Goal: Task Accomplishment & Management: Use online tool/utility

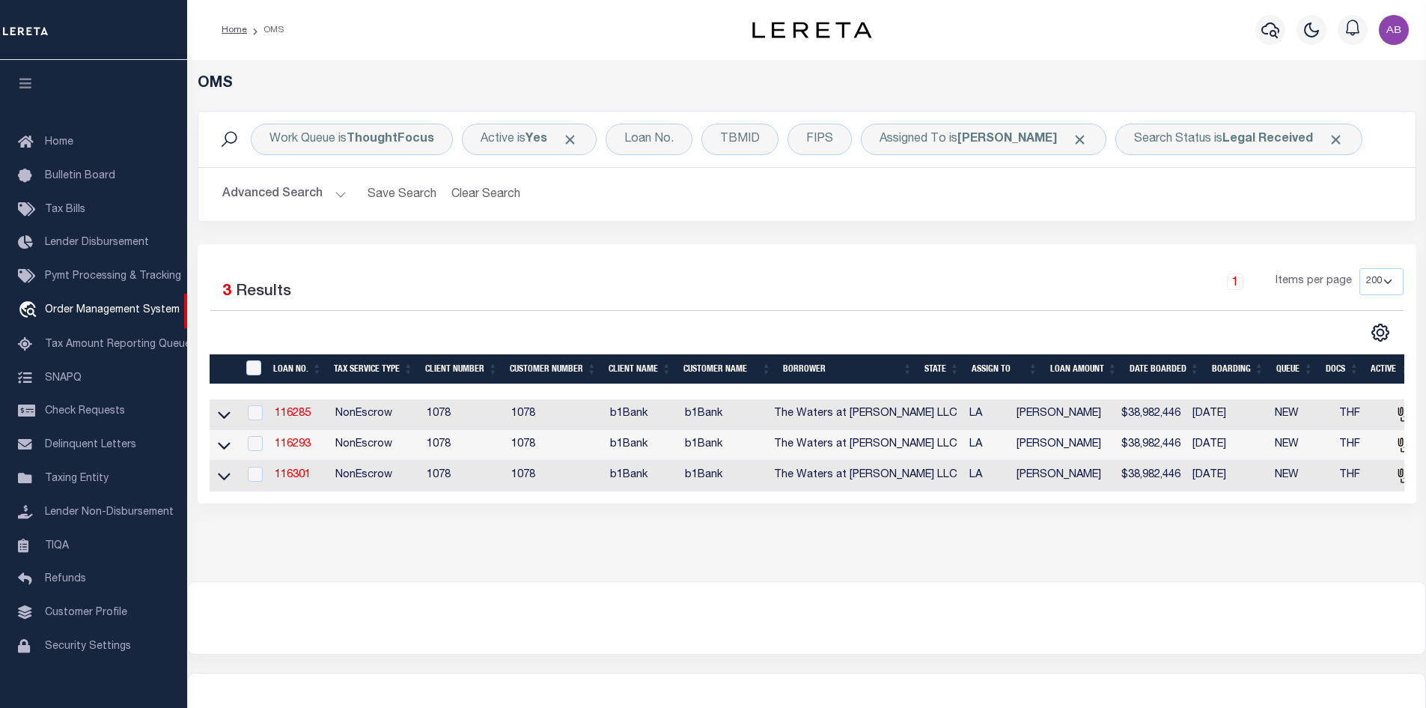
select select "200"
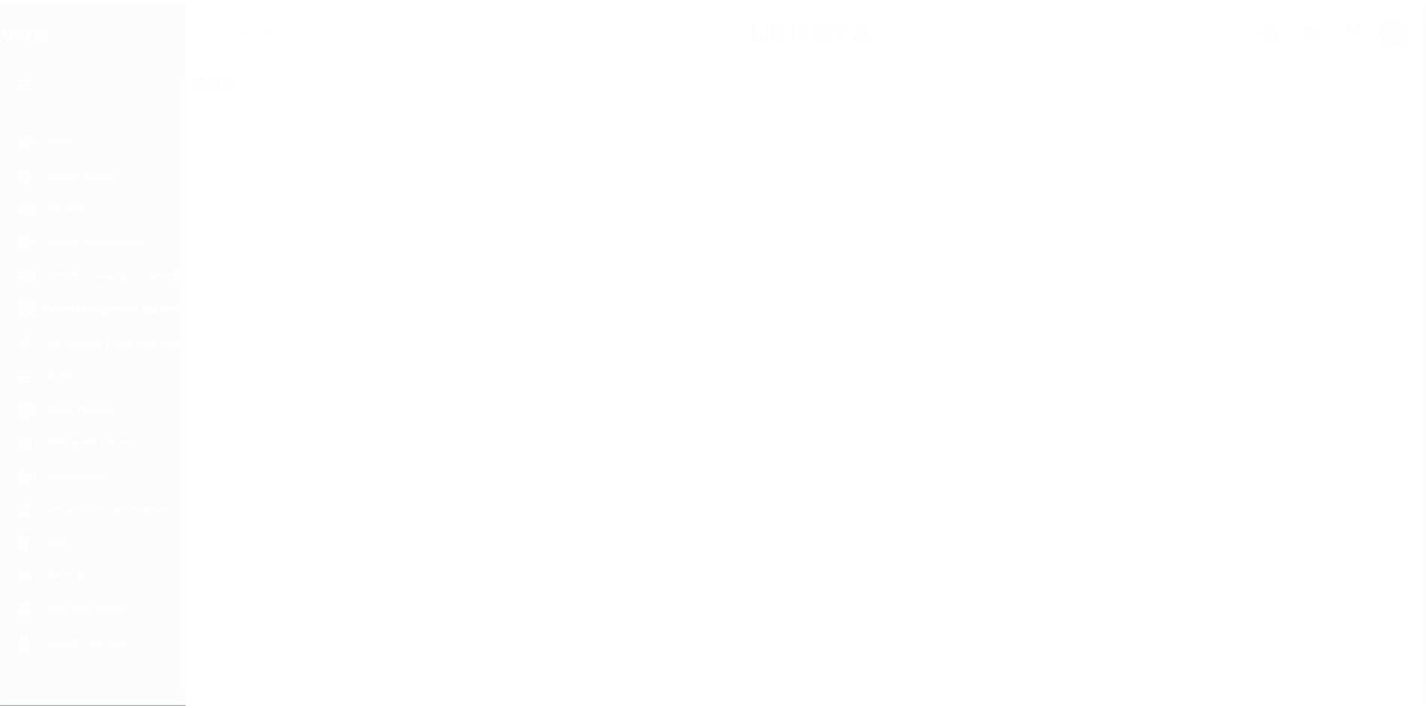
scroll to position [22, 0]
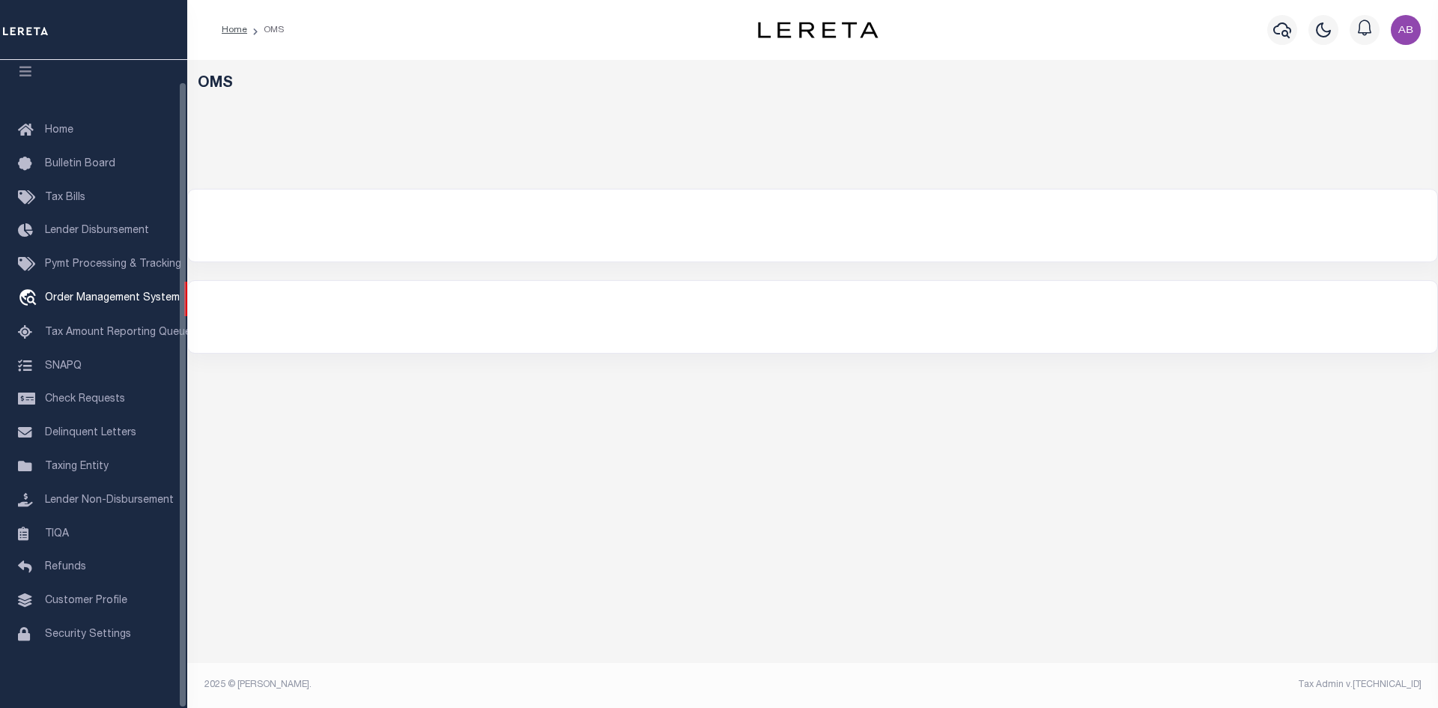
select select "200"
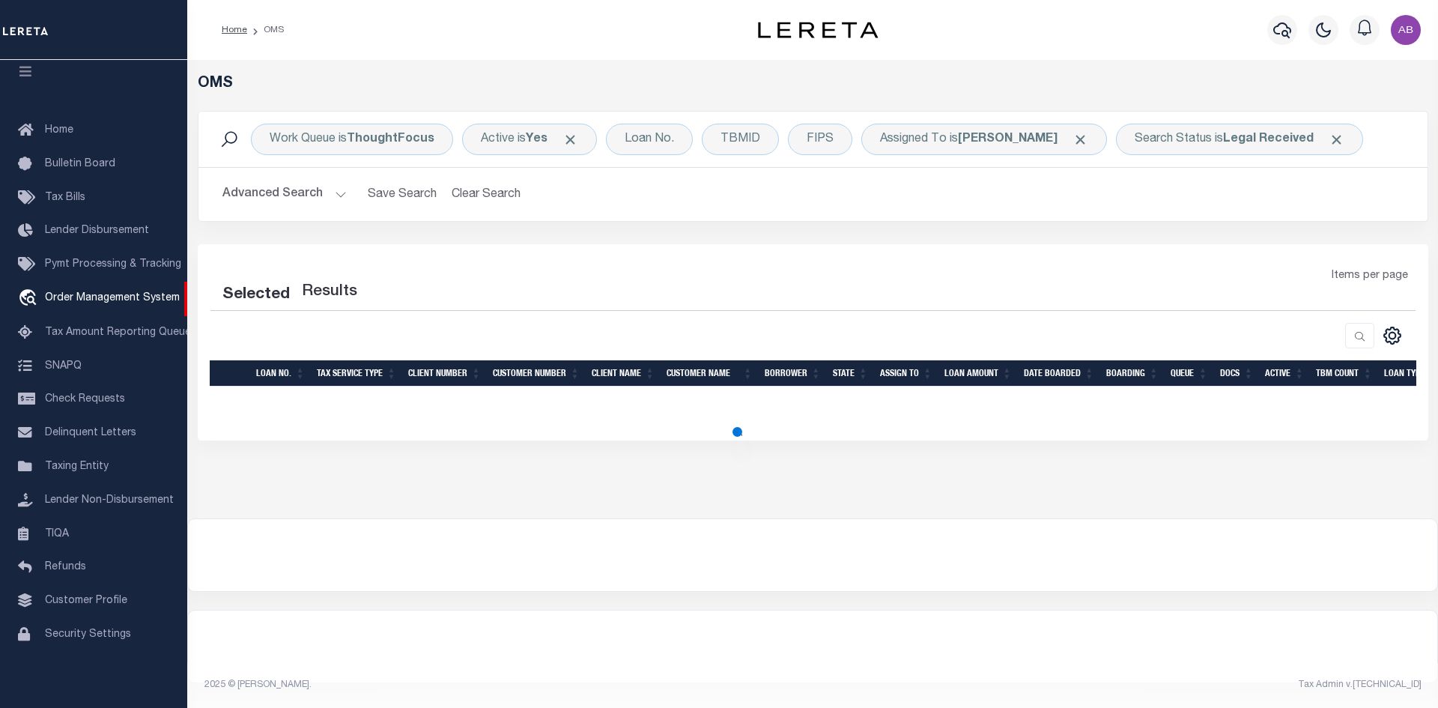
select select "200"
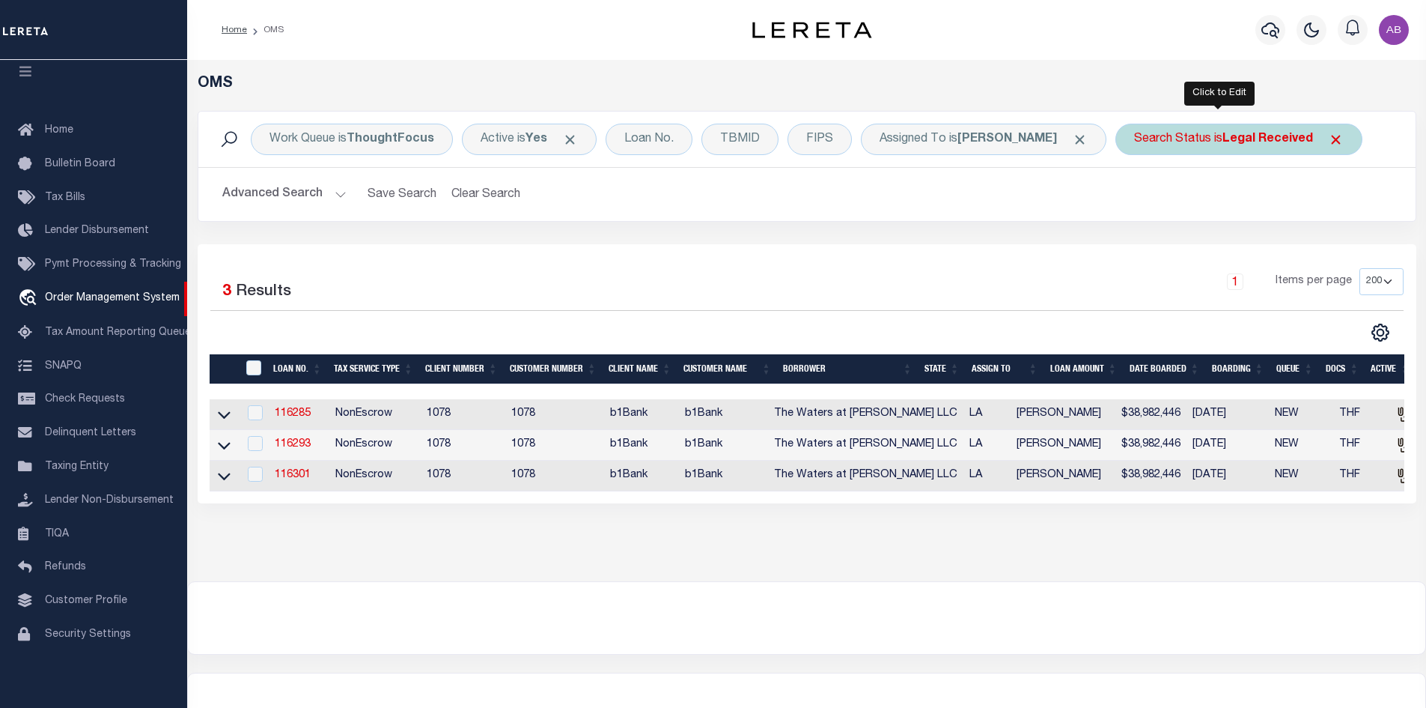
click at [1223, 133] on b "Legal Received" at bounding box center [1268, 139] width 91 height 12
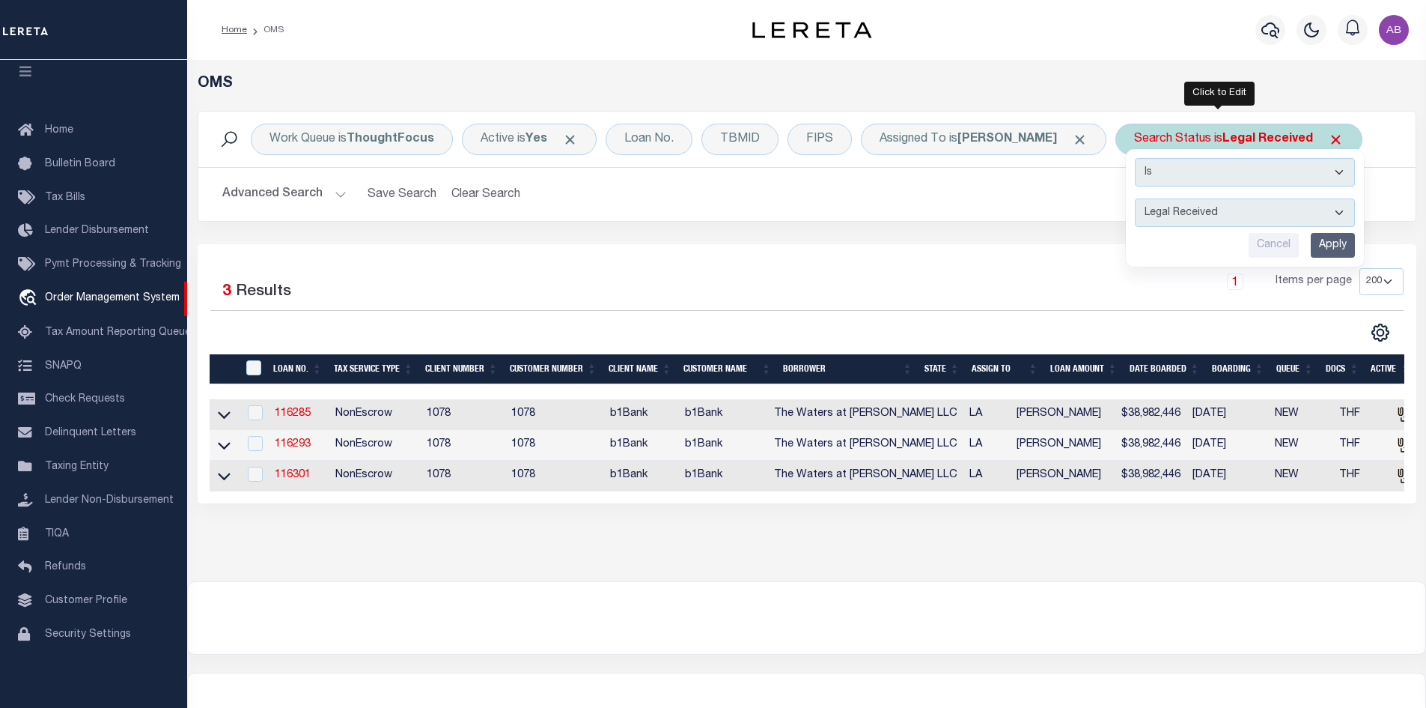
click at [1203, 204] on select "Automated Search Bad Parcel Complete Duplicate Parcel High Dollar Reporting In …" at bounding box center [1245, 212] width 220 height 28
select select "IP"
click at [1135, 198] on select "Automated Search Bad Parcel Complete Duplicate Parcel High Dollar Reporting In …" at bounding box center [1245, 212] width 220 height 28
click at [1311, 237] on input "Apply" at bounding box center [1333, 245] width 44 height 25
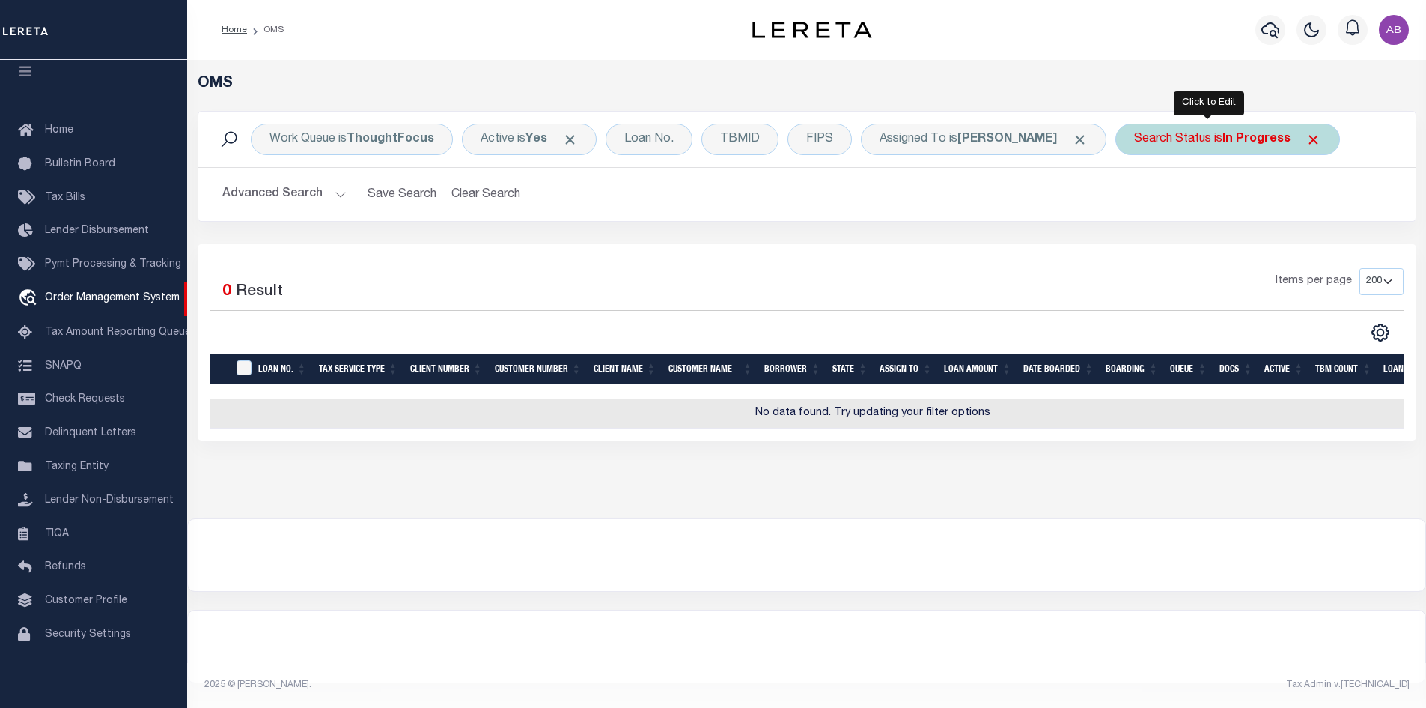
click at [1249, 142] on b "In Progress" at bounding box center [1257, 139] width 68 height 12
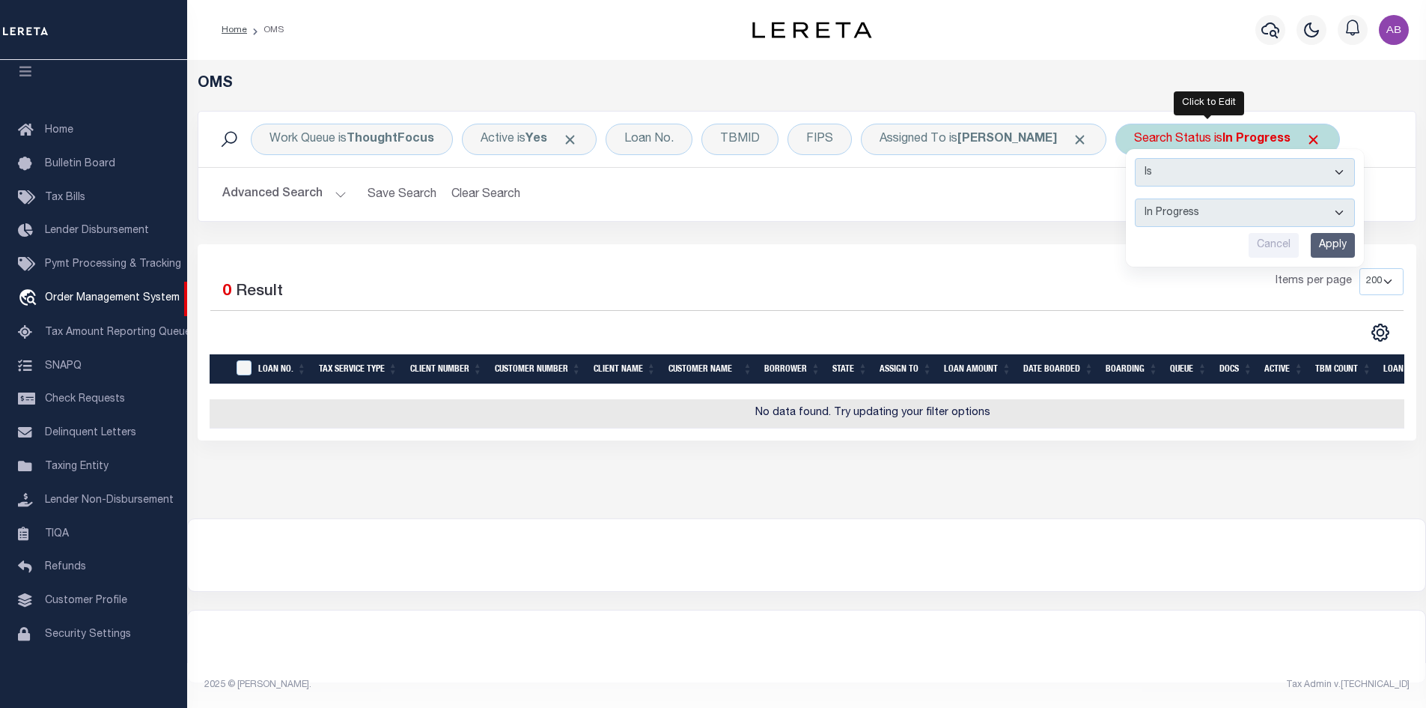
click at [1186, 212] on select "Automated Search Bad Parcel Complete Duplicate Parcel High Dollar Reporting In …" at bounding box center [1245, 212] width 220 height 28
select select "RD"
click at [1135, 198] on select "Automated Search Bad Parcel Complete Duplicate Parcel High Dollar Reporting In …" at bounding box center [1245, 212] width 220 height 28
drag, startPoint x: 1312, startPoint y: 247, endPoint x: 1270, endPoint y: 256, distance: 42.9
click at [1314, 247] on input "Apply" at bounding box center [1333, 245] width 44 height 25
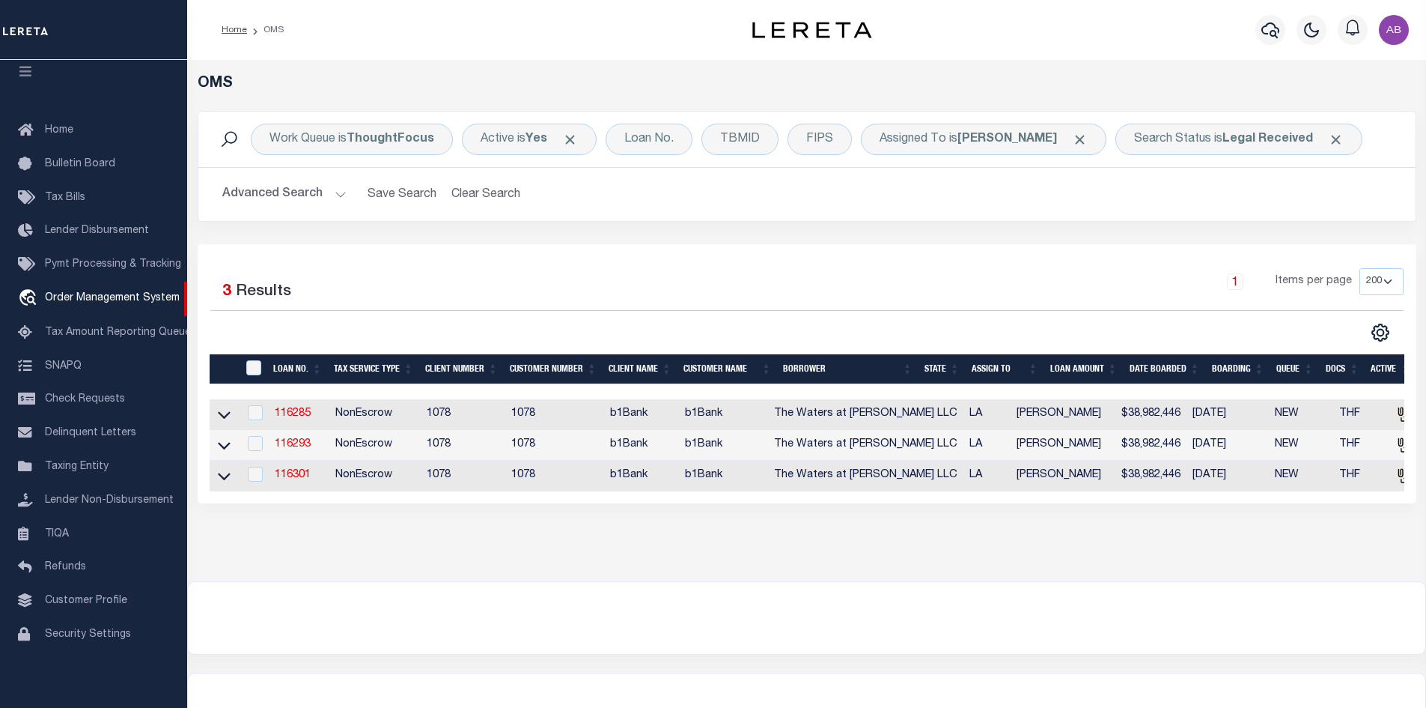
click at [981, 249] on div "Selected 3 Results 1 Items per page 10 25 50 100 200" at bounding box center [807, 373] width 1219 height 259
drag, startPoint x: 702, startPoint y: 34, endPoint x: 828, endPoint y: 55, distance: 128.3
click at [828, 55] on div "Home OMS Profile Sign out" at bounding box center [806, 30] width 1239 height 60
drag, startPoint x: 960, startPoint y: 41, endPoint x: 746, endPoint y: 41, distance: 214.1
click at [746, 41] on div "Home OMS Profile Sign out" at bounding box center [806, 30] width 1239 height 60
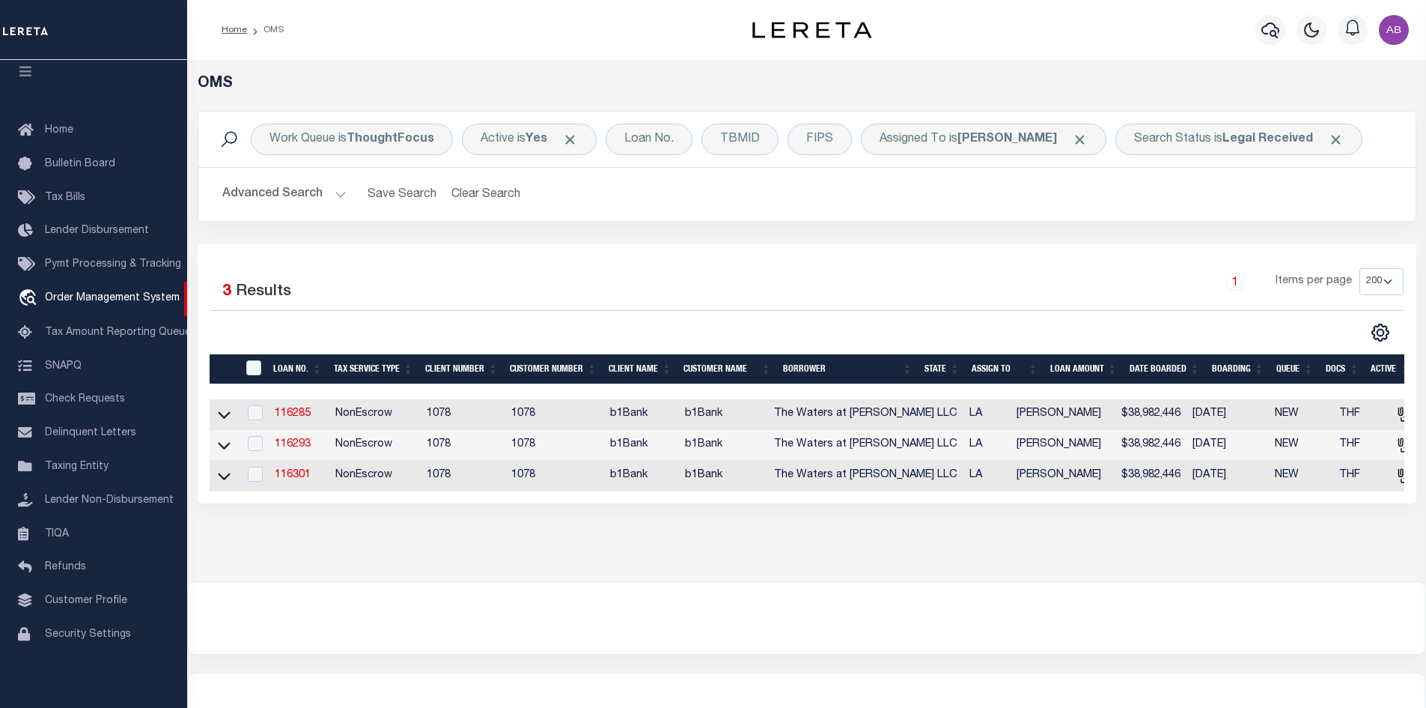
drag, startPoint x: 800, startPoint y: 55, endPoint x: 760, endPoint y: 64, distance: 41.4
click at [760, 64] on div "OMS Work Queue is ThoughtFocus Active is Yes Loan No. TBMID FIPS Assigned To is…" at bounding box center [806, 320] width 1239 height 521
drag, startPoint x: 728, startPoint y: 18, endPoint x: 884, endPoint y: 20, distance: 156.5
click at [884, 20] on div "Home OMS Profile Sign out" at bounding box center [806, 30] width 1239 height 60
drag, startPoint x: 915, startPoint y: 25, endPoint x: 740, endPoint y: 28, distance: 175.2
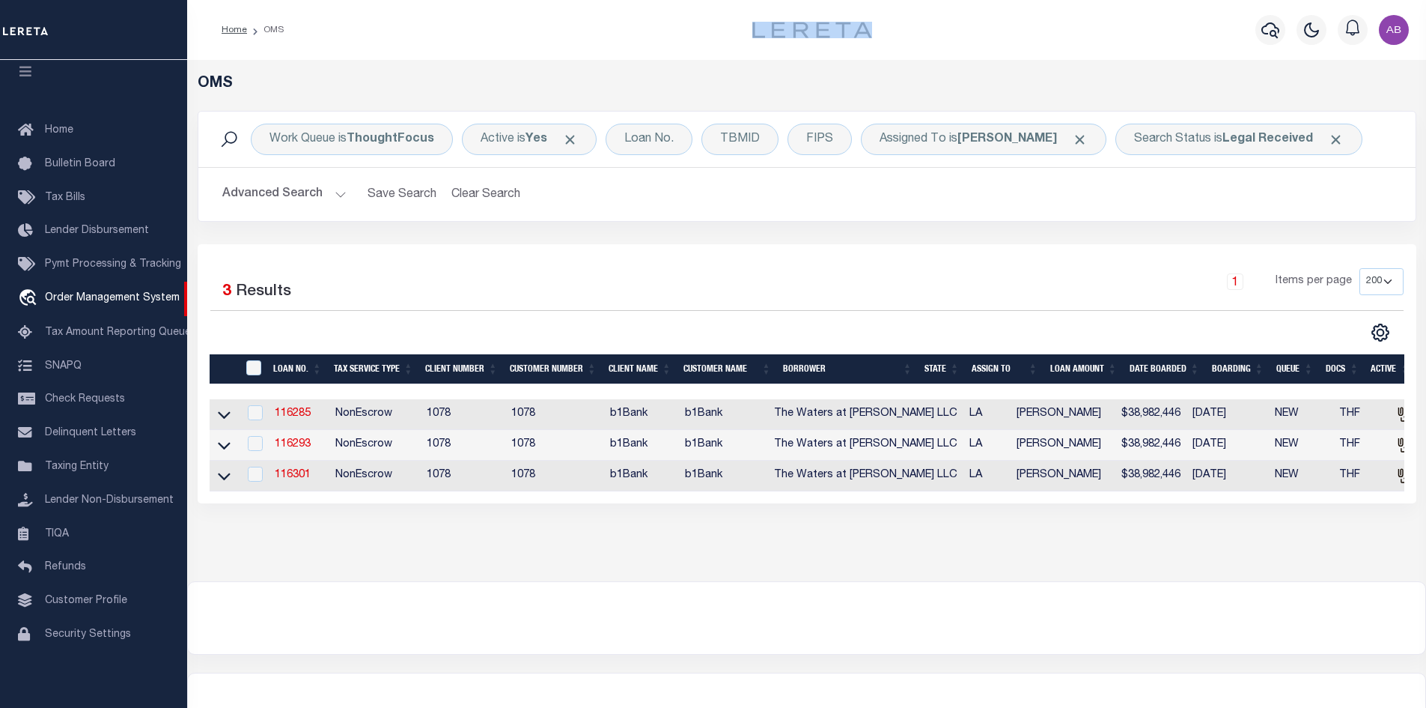
click at [740, 28] on div "Home OMS Profile Sign out" at bounding box center [806, 30] width 1239 height 60
click at [714, 61] on div "OMS Work Queue is ThoughtFocus Active is Yes Loan No. TBMID FIPS Assigned To is…" at bounding box center [806, 320] width 1239 height 521
drag, startPoint x: 674, startPoint y: 27, endPoint x: 868, endPoint y: 27, distance: 193.9
click at [868, 27] on div "Home OMS Profile Sign out" at bounding box center [806, 30] width 1239 height 60
click at [814, 60] on div "OMS Work Queue is ThoughtFocus Active is Yes Loan No. TBMID FIPS Assigned To is…" at bounding box center [806, 320] width 1239 height 521
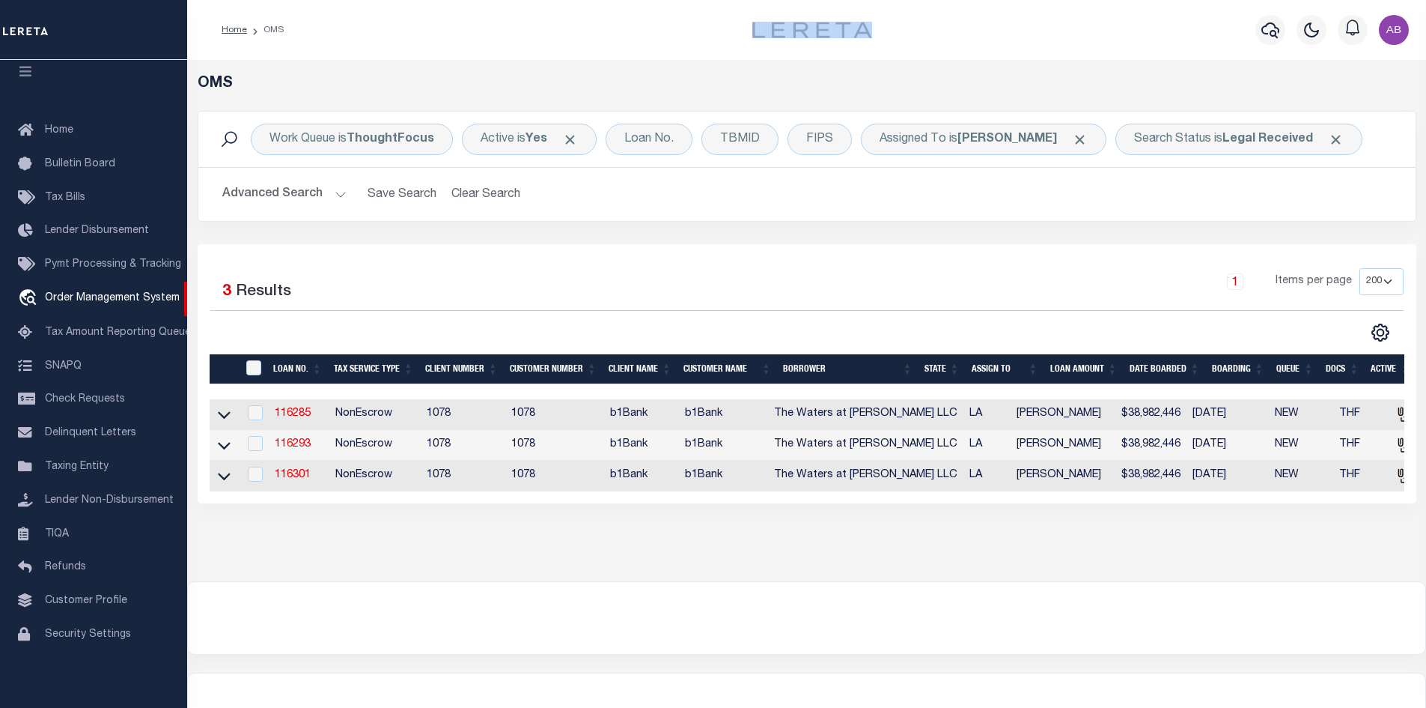
drag, startPoint x: 713, startPoint y: 22, endPoint x: 902, endPoint y: 26, distance: 189.5
click at [902, 26] on div at bounding box center [812, 30] width 201 height 16
drag, startPoint x: 1071, startPoint y: 228, endPoint x: 1065, endPoint y: 243, distance: 16.1
click at [1065, 243] on div "Work Queue is ThoughtFocus Active is Yes Loan No. TBMID FIPS Assigned To is Abd…" at bounding box center [806, 177] width 1241 height 133
drag, startPoint x: 718, startPoint y: 42, endPoint x: 883, endPoint y: 34, distance: 164.9
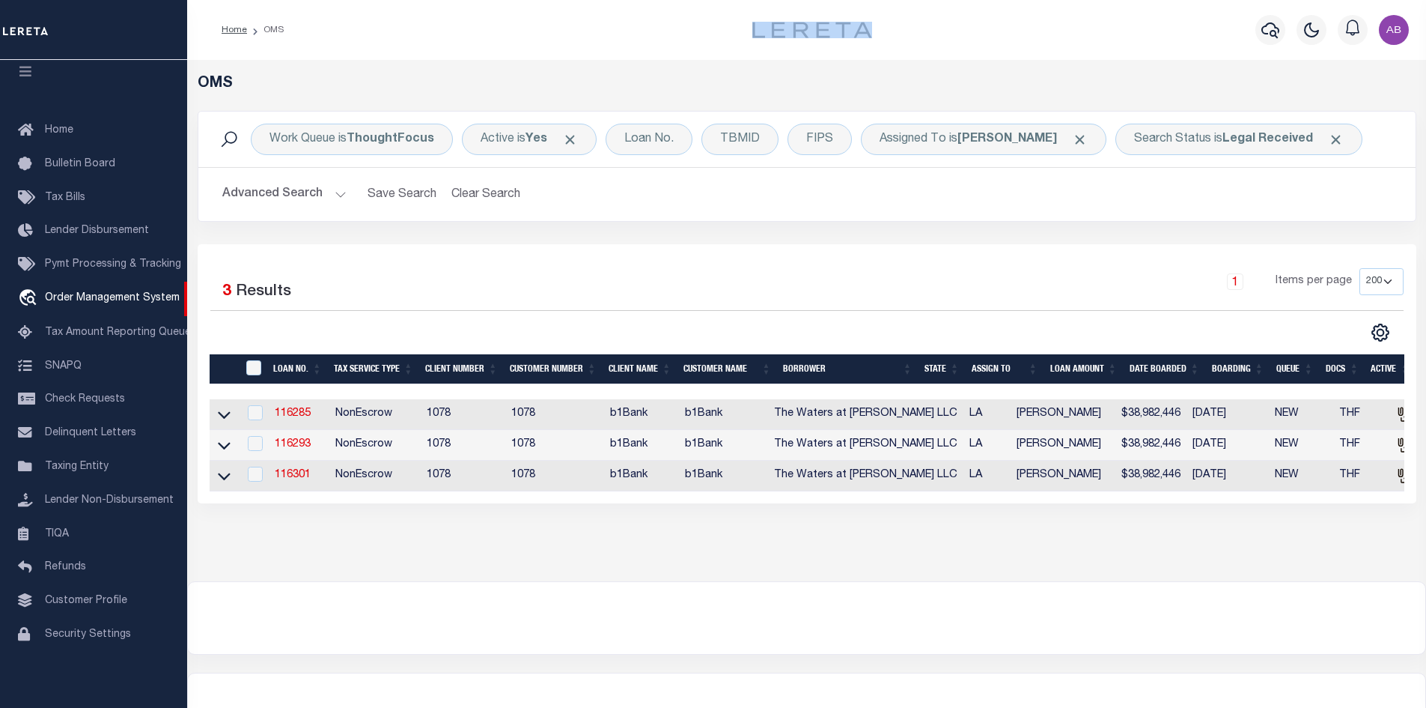
click at [883, 34] on div "Home OMS Profile Sign out" at bounding box center [806, 30] width 1239 height 60
click at [799, 74] on div "OMS Work Queue is ThoughtFocus Active is Yes Loan No. TBMID FIPS Assigned To is…" at bounding box center [806, 320] width 1239 height 521
drag, startPoint x: 744, startPoint y: 35, endPoint x: 919, endPoint y: 37, distance: 174.5
click at [919, 37] on div "Home OMS Profile Sign out" at bounding box center [806, 30] width 1239 height 60
click at [770, 67] on div "OMS Work Queue is ThoughtFocus Active is Yes Loan No. TBMID FIPS Assigned To is…" at bounding box center [806, 320] width 1239 height 521
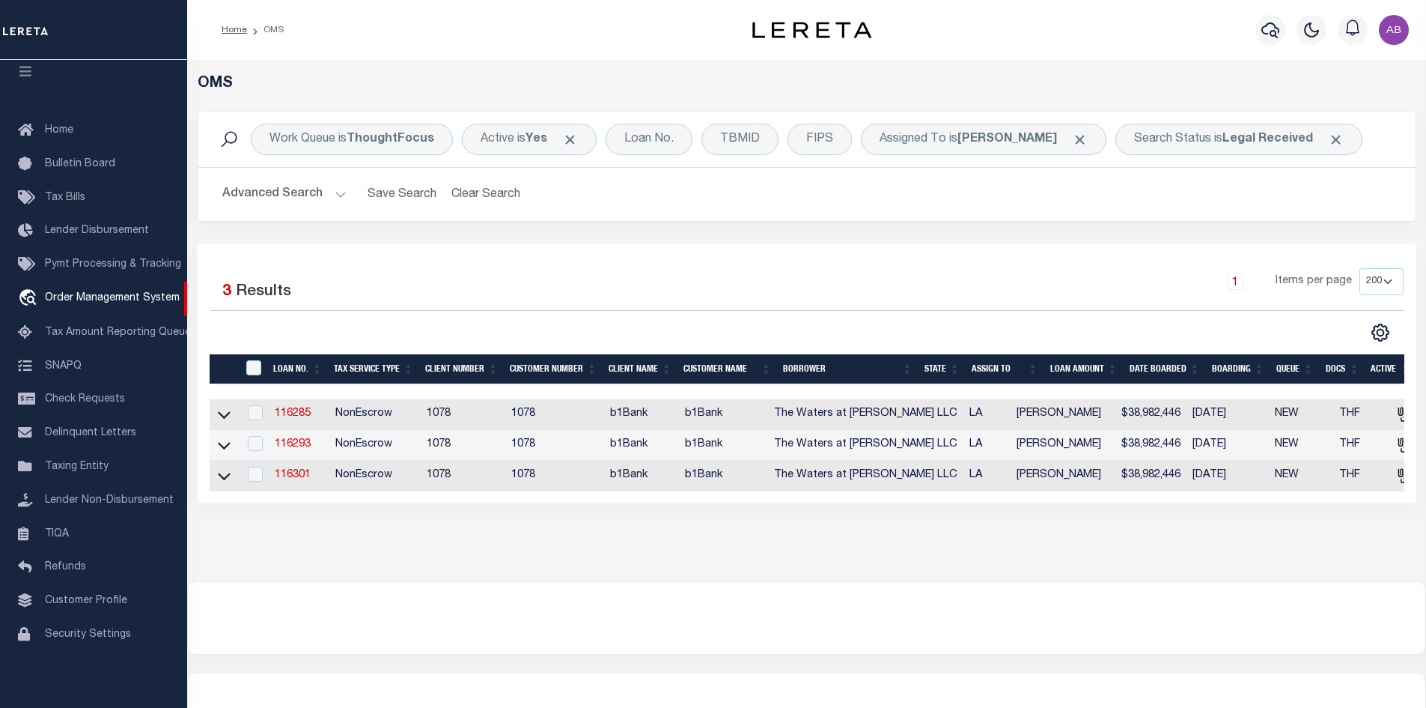
drag, startPoint x: 751, startPoint y: 40, endPoint x: 879, endPoint y: 40, distance: 128.0
click at [869, 40] on div "Home OMS Profile Sign out" at bounding box center [806, 30] width 1239 height 60
drag, startPoint x: 907, startPoint y: 42, endPoint x: 423, endPoint y: 42, distance: 484.4
click at [423, 42] on div "Home OMS Profile Sign out" at bounding box center [806, 30] width 1239 height 60
click at [569, 303] on div "1 Items per page 10 25 50 100 200" at bounding box center [958, 287] width 889 height 39
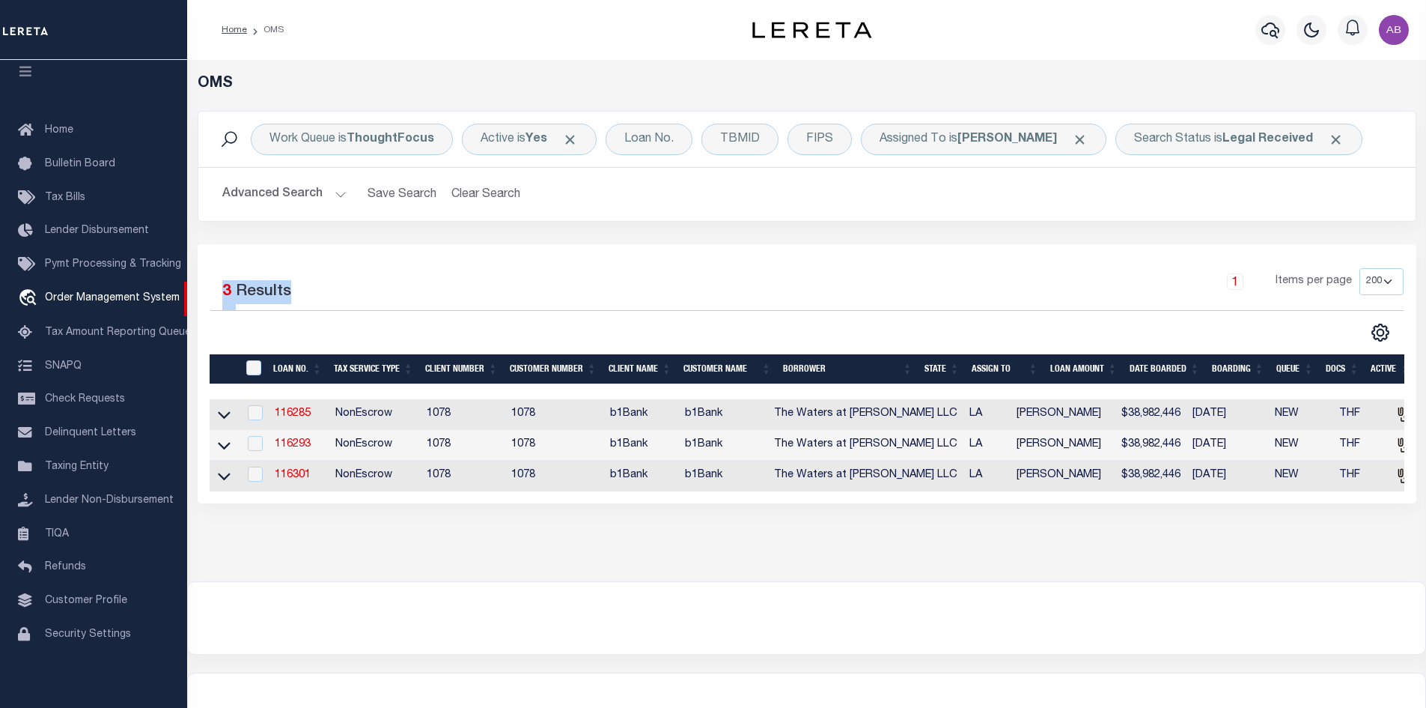
drag, startPoint x: 199, startPoint y: 279, endPoint x: 305, endPoint y: 285, distance: 105.7
click at [305, 285] on div "Selected 3 Results" at bounding box center [351, 289] width 304 height 42
drag, startPoint x: 361, startPoint y: 219, endPoint x: 424, endPoint y: 290, distance: 94.4
click at [412, 284] on div "Work Queue is ThoughtFocus Active is Yes Loan No. TBMID FIPS Assigned To is Abd…" at bounding box center [807, 307] width 1219 height 392
drag, startPoint x: 431, startPoint y: 231, endPoint x: 479, endPoint y: 204, distance: 55.3
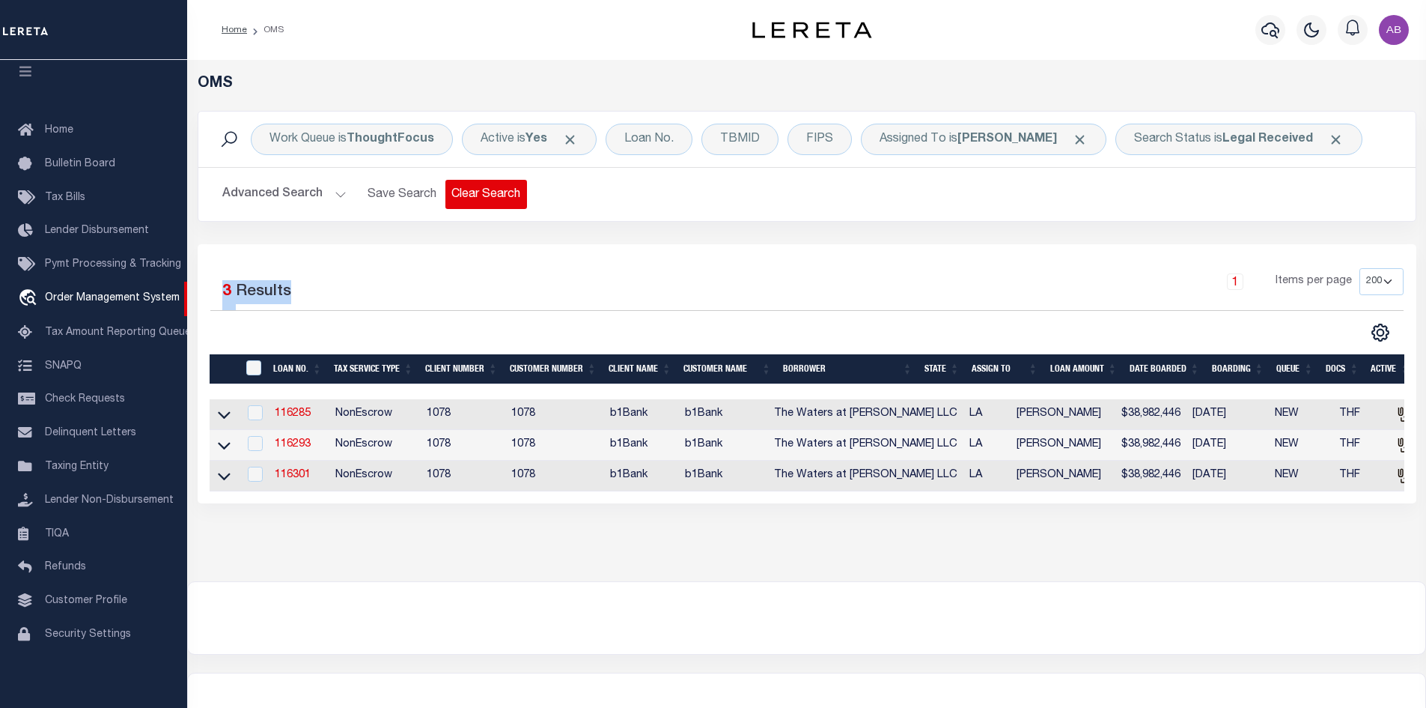
click at [474, 208] on div "Work Queue is ThoughtFocus Active is Yes Loan No. TBMID FIPS Assigned To is Abd…" at bounding box center [807, 307] width 1219 height 392
drag, startPoint x: 528, startPoint y: 258, endPoint x: 721, endPoint y: 263, distance: 193.2
click at [666, 275] on div "Selected 3 Results 1 Items per page 10 25 50 100 200" at bounding box center [807, 373] width 1219 height 259
click at [750, 263] on div "Selected 3 Results 1 Items per page 10 25 50 100 200" at bounding box center [807, 373] width 1219 height 259
drag, startPoint x: 597, startPoint y: 641, endPoint x: 629, endPoint y: 574, distance: 73.7
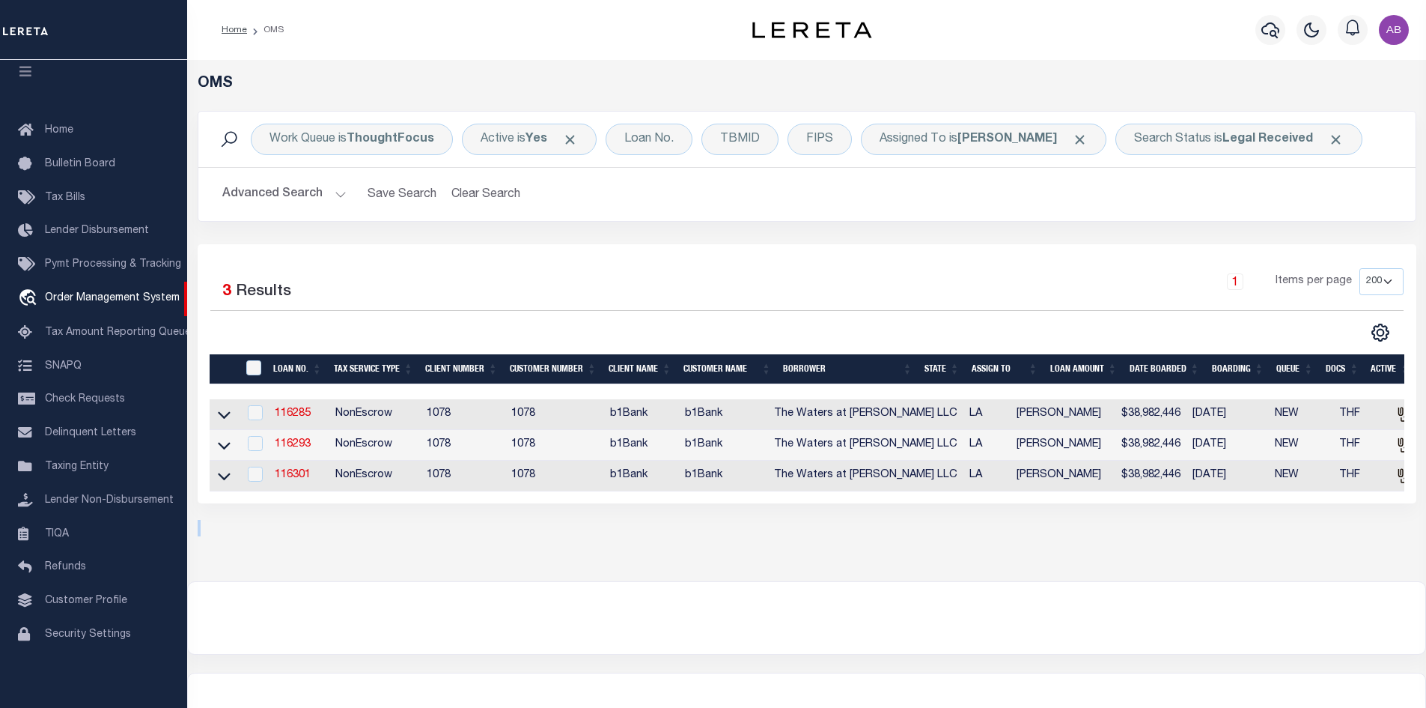
click at [629, 578] on div "OMS Work Queue is ThoughtFocus Active is Yes Loan No. TBMID FIPS Assigned To is…" at bounding box center [806, 403] width 1239 height 686
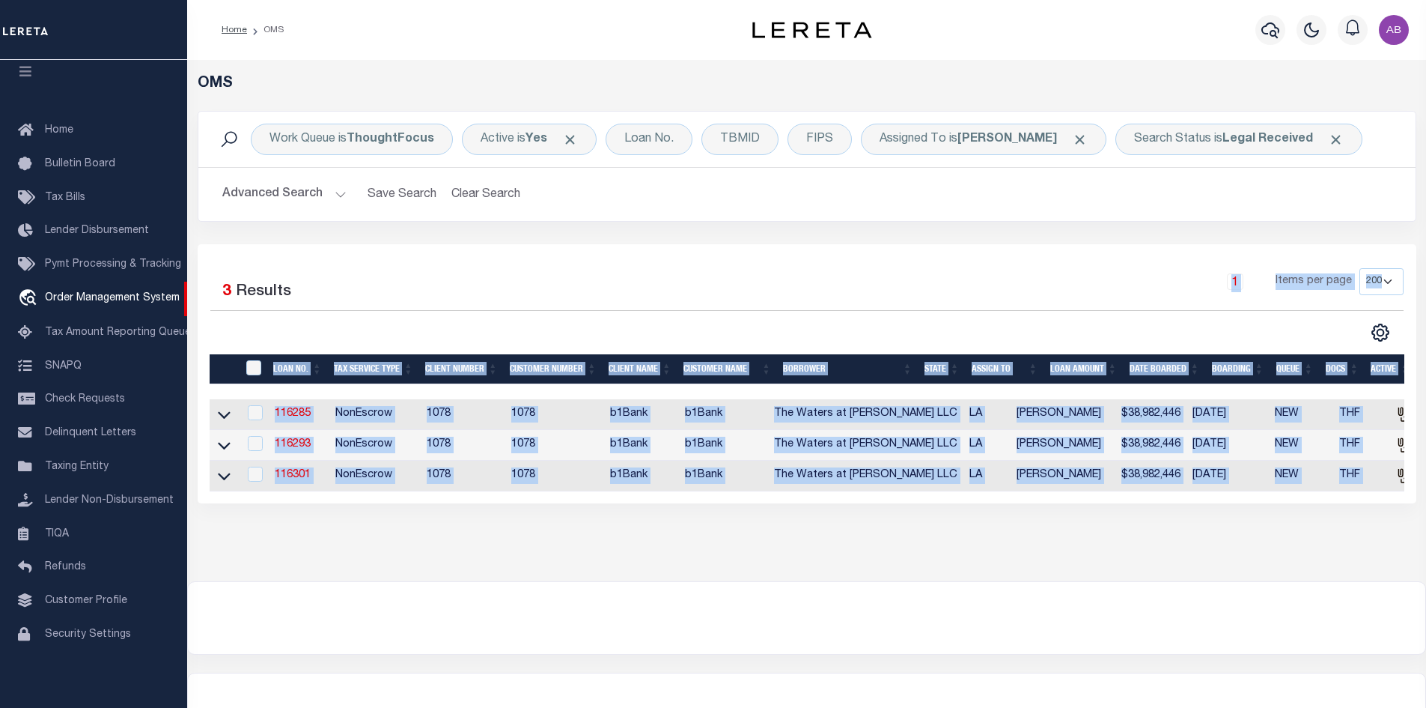
drag, startPoint x: 673, startPoint y: 357, endPoint x: 681, endPoint y: 532, distance: 174.6
click at [681, 532] on div "OMS Work Queue is ThoughtFocus Active is Yes Loan No. TBMID FIPS Assigned To is…" at bounding box center [807, 305] width 1230 height 461
click at [633, 536] on div "OMS Work Queue is ThoughtFocus Active is Yes Loan No. TBMID FIPS Assigned To is…" at bounding box center [807, 305] width 1230 height 461
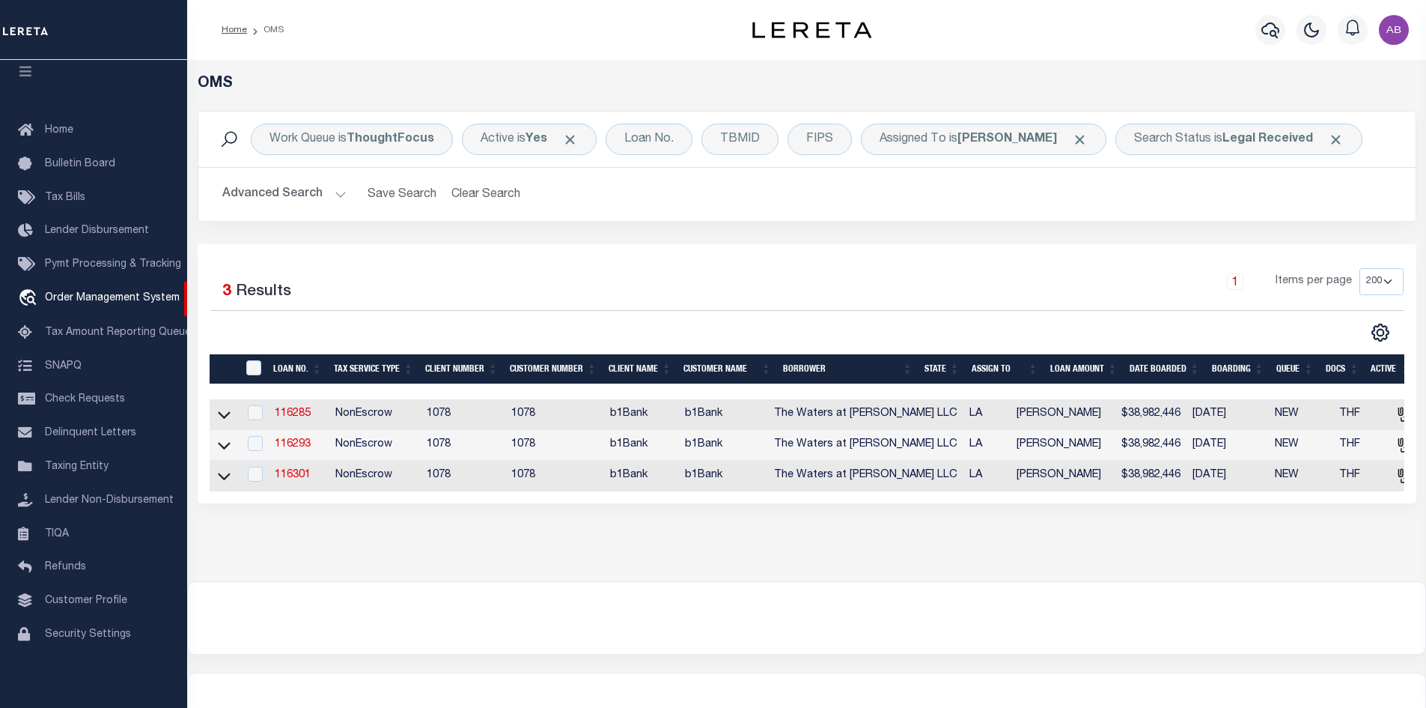
click at [590, 596] on div at bounding box center [807, 618] width 1238 height 72
click at [709, 264] on div "Selected 3 Results 1 Items per page 10 25 50 100 200" at bounding box center [807, 373] width 1219 height 259
click at [591, 273] on div "1 Items per page 10 25 50 100 200" at bounding box center [958, 287] width 889 height 39
drag, startPoint x: 280, startPoint y: 233, endPoint x: 398, endPoint y: 258, distance: 121.0
click at [398, 258] on div "Work Queue is ThoughtFocus Active is Yes Loan No. TBMID FIPS Assigned To is Abd…" at bounding box center [807, 307] width 1219 height 392
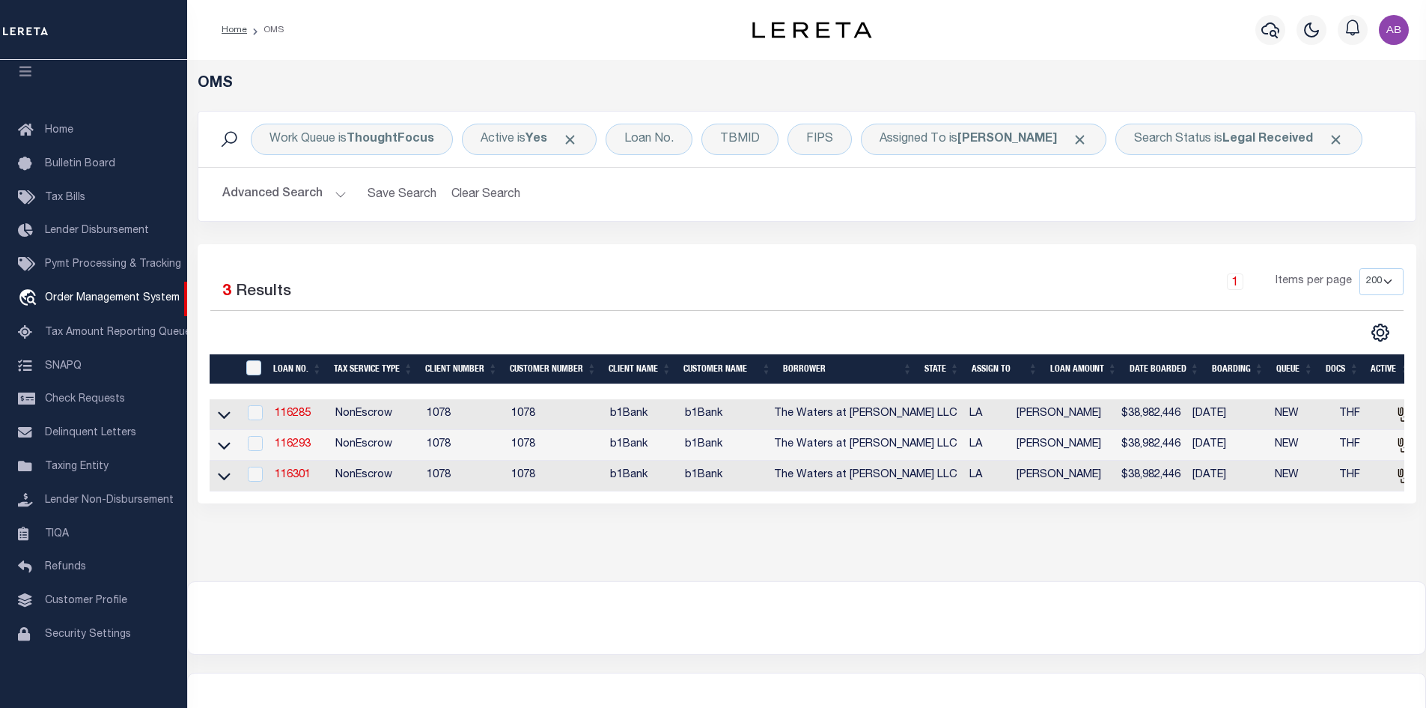
click at [396, 291] on div "Selected 3 Results" at bounding box center [351, 289] width 282 height 42
drag, startPoint x: 296, startPoint y: 584, endPoint x: 494, endPoint y: 569, distance: 198.2
click at [422, 564] on div "OMS Work Queue is ThoughtFocus Active is Yes Loan No. TBMID FIPS Assigned To is…" at bounding box center [806, 320] width 1239 height 521
drag, startPoint x: 475, startPoint y: 282, endPoint x: 198, endPoint y: 288, distance: 276.3
click at [199, 288] on div "Selected 3 Results 1 Items per page 10 25 50 100 200" at bounding box center [807, 289] width 1216 height 42
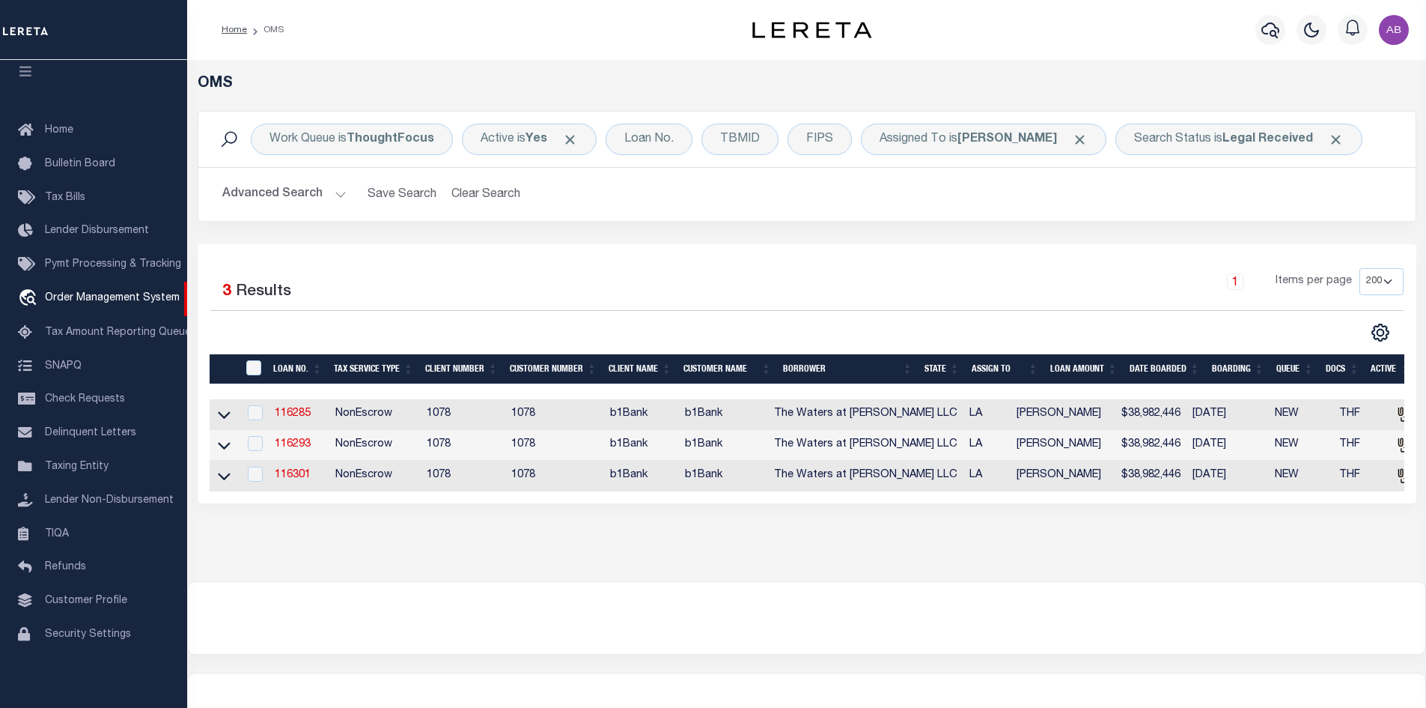
click at [207, 332] on div "Selected 3 Results 1 Items per page 10 25 50 100 200" at bounding box center [806, 305] width 1217 height 74
click at [384, 285] on div "Selected 3 Results" at bounding box center [351, 289] width 282 height 42
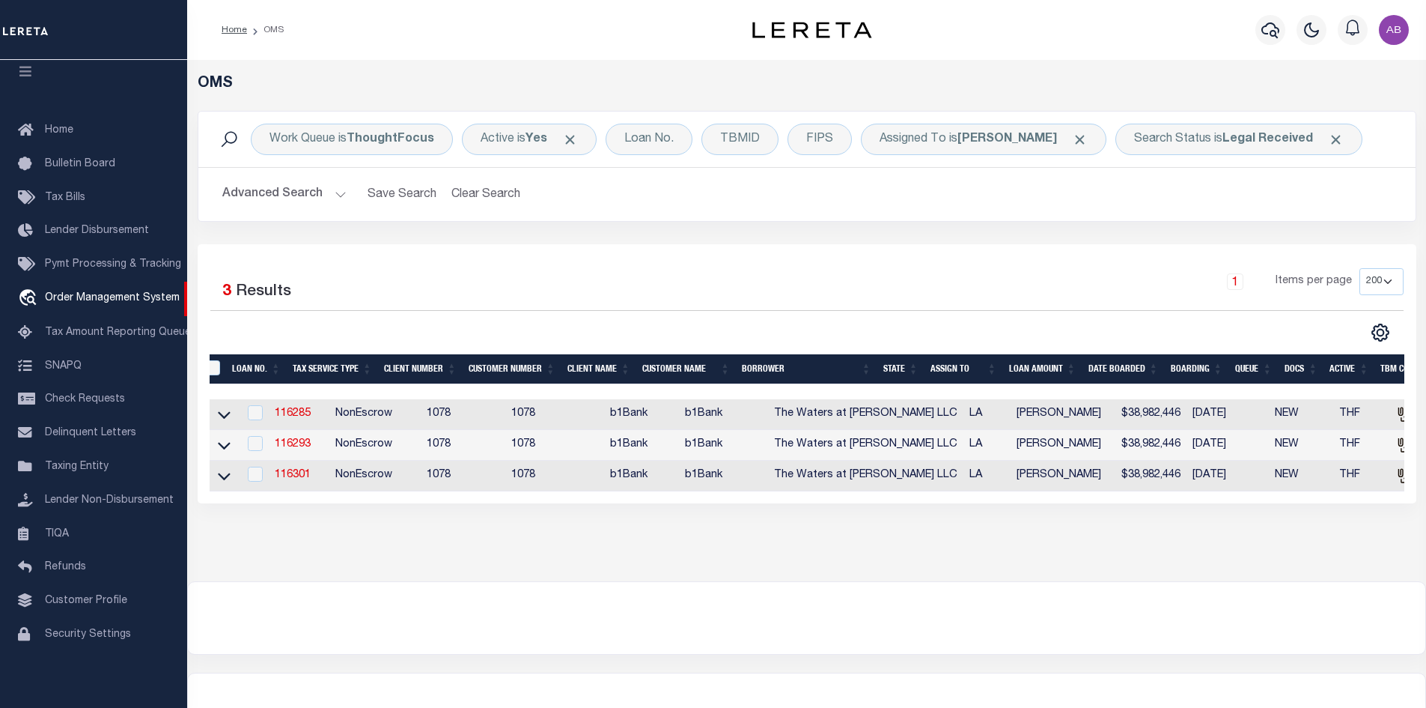
scroll to position [0, 0]
